Goal: Task Accomplishment & Management: Use online tool/utility

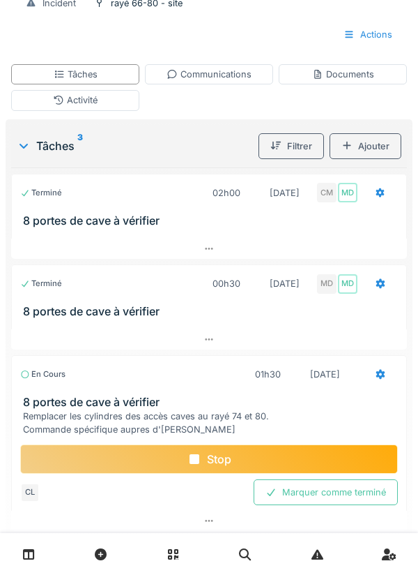
scroll to position [227, 0]
click at [222, 68] on div "Communications" at bounding box center [209, 74] width 85 height 13
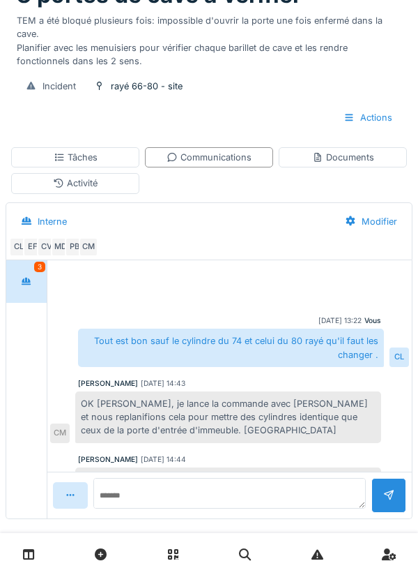
scroll to position [89, 0]
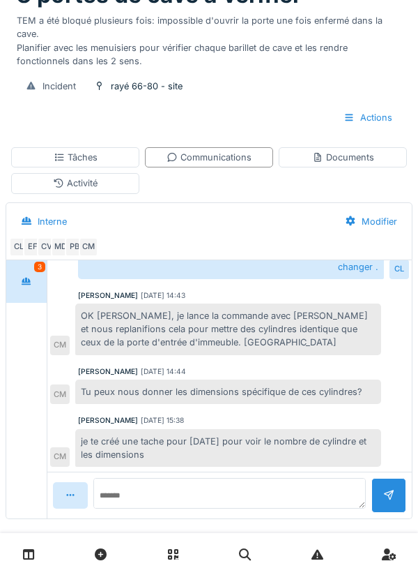
click at [216, 151] on div "Communications" at bounding box center [209, 157] width 128 height 20
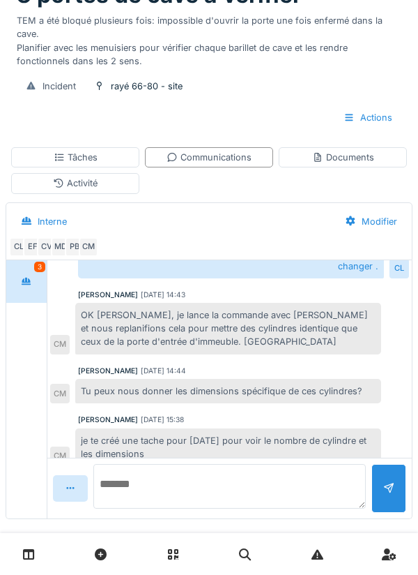
click at [159, 477] on textarea at bounding box center [229, 486] width 273 height 45
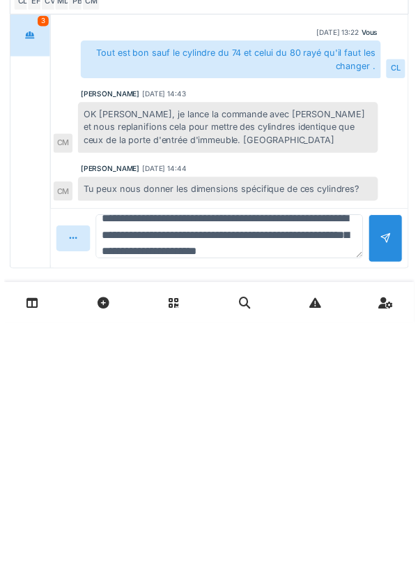
scroll to position [33, 0]
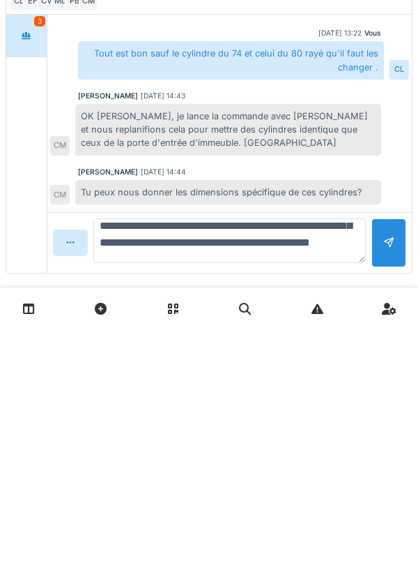
type textarea "**********"
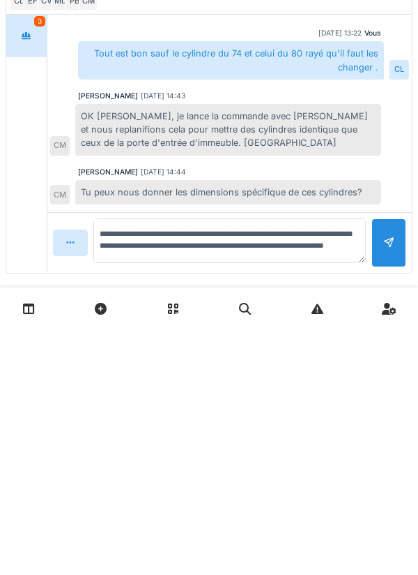
click at [388, 481] on div at bounding box center [389, 487] width 11 height 13
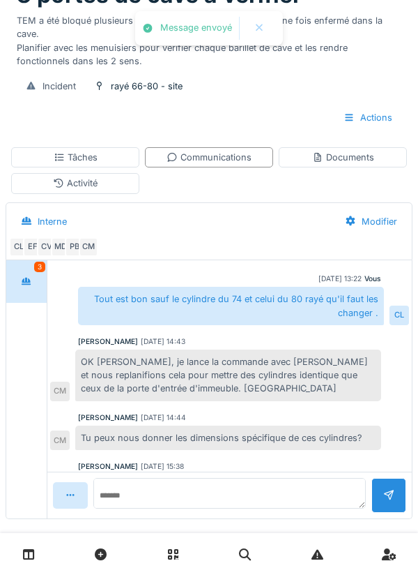
scroll to position [165, 0]
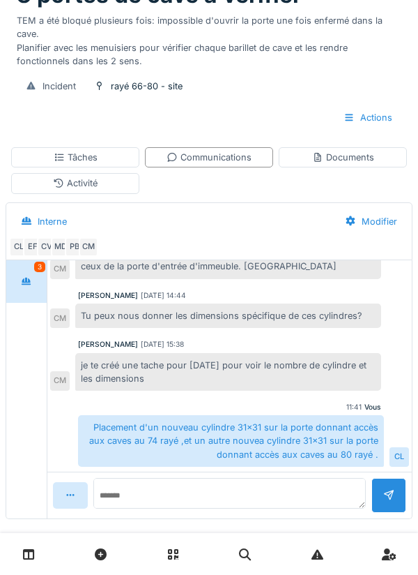
click at [341, 151] on div "Documents" at bounding box center [343, 157] width 62 height 13
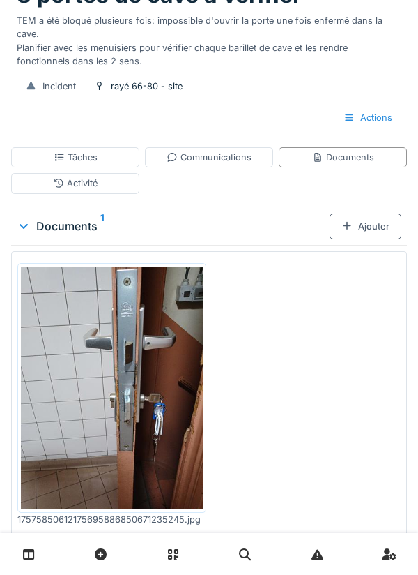
scroll to position [0, 0]
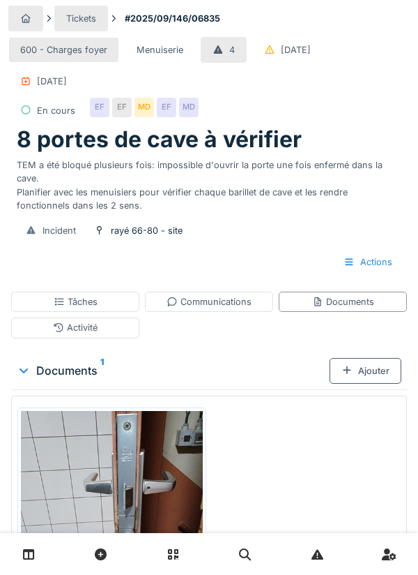
click at [370, 96] on div "600 - Charges foyer Menuiserie 4 [DATE] [DATE] En cours EF EF MD EF MD" at bounding box center [209, 80] width 402 height 92
click at [77, 295] on div "Tâches" at bounding box center [76, 301] width 44 height 13
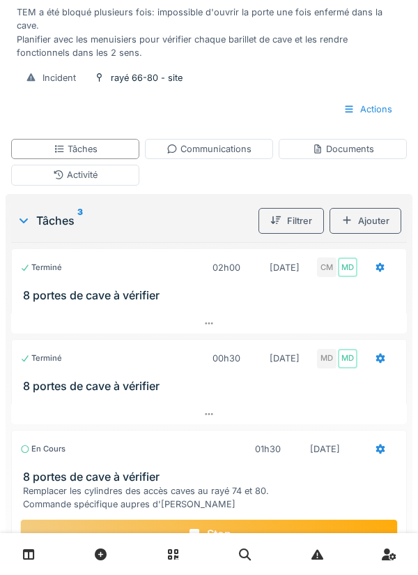
scroll to position [161, 0]
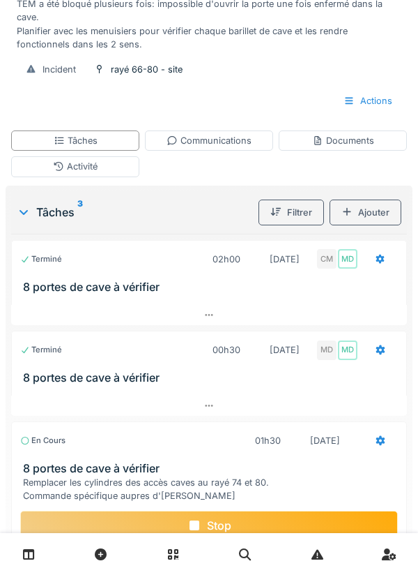
click at [380, 252] on div at bounding box center [380, 258] width 11 height 13
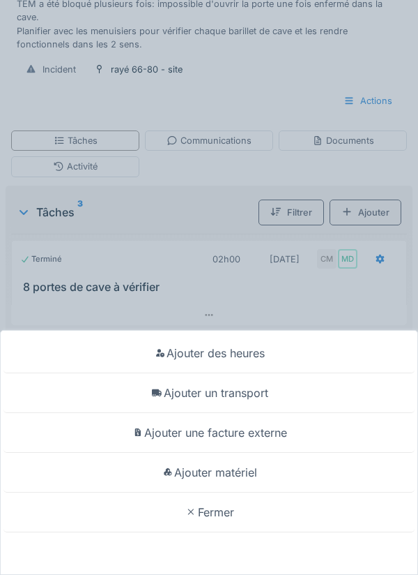
click at [255, 413] on div "Ajouter un transport" at bounding box center [209, 393] width 412 height 40
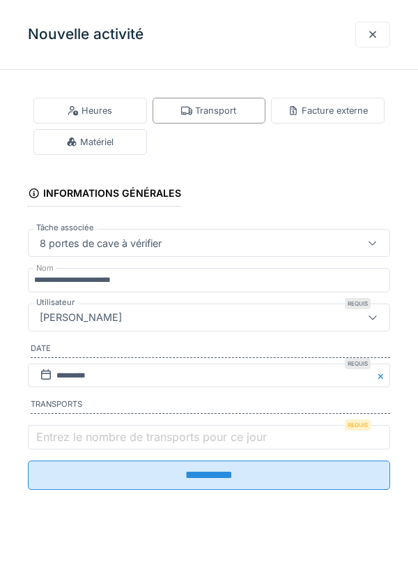
click at [68, 442] on label "Entrez le nombre de transports pour ce jour" at bounding box center [151, 436] width 236 height 17
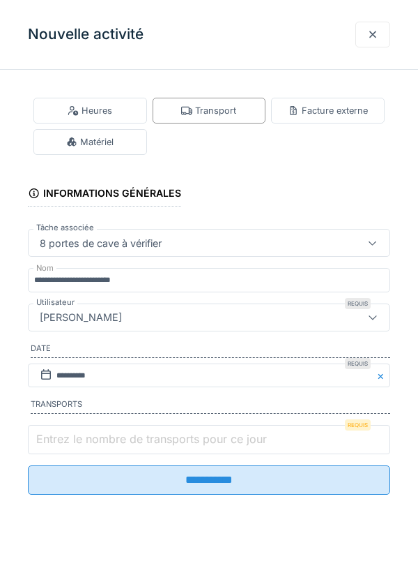
click at [68, 442] on input "Entrez le nombre de transports pour ce jour" at bounding box center [209, 439] width 363 height 29
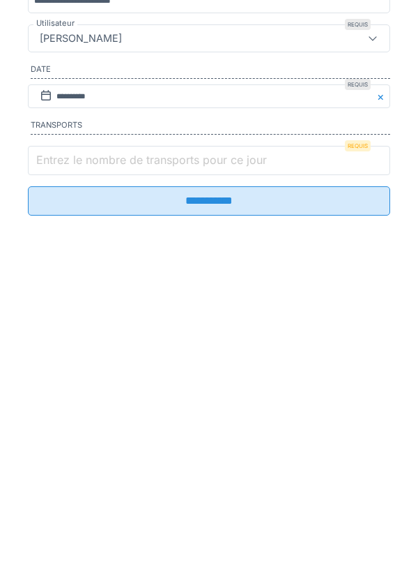
scroll to position [151, 0]
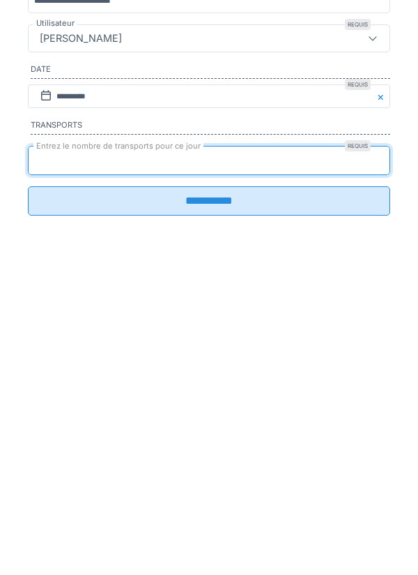
type input "*"
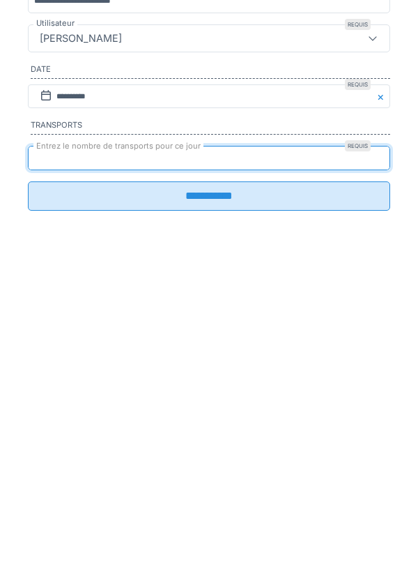
click at [216, 490] on input "**********" at bounding box center [209, 474] width 363 height 29
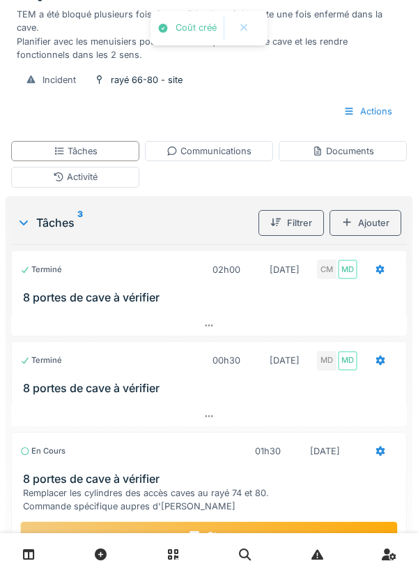
click at [227, 521] on div "Stop" at bounding box center [209, 535] width 378 height 29
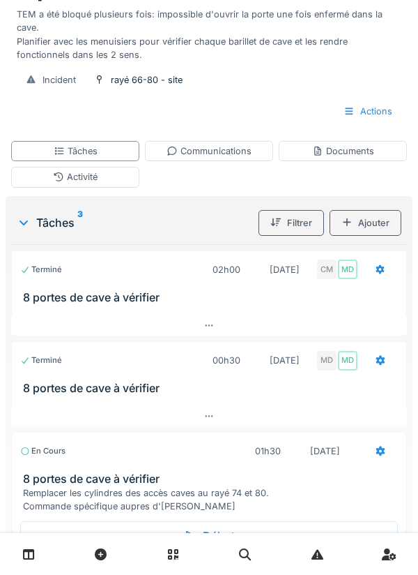
scroll to position [206, 0]
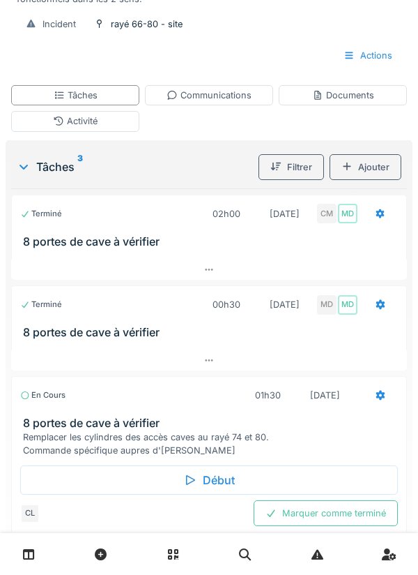
click at [319, 505] on div "Marquer comme terminé" at bounding box center [326, 513] width 144 height 26
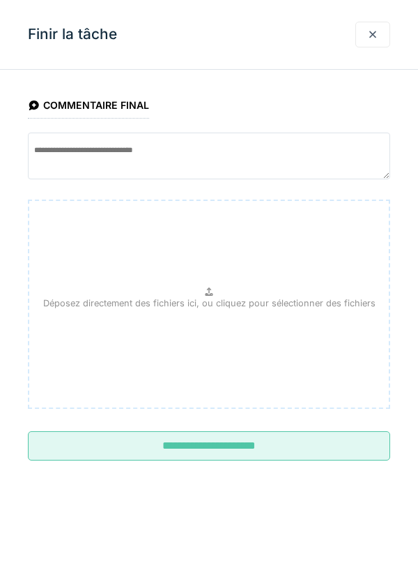
click at [225, 443] on input "**********" at bounding box center [209, 445] width 363 height 29
